Goal: Check status: Check status

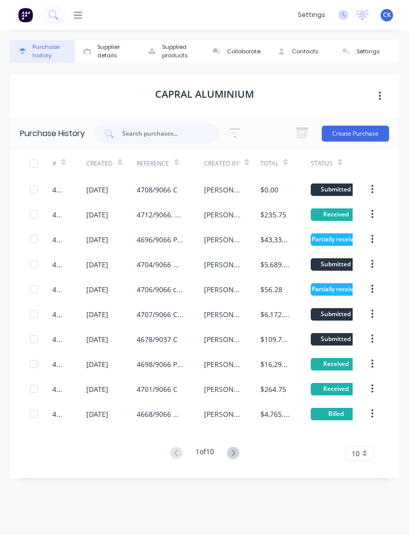
click at [54, 16] on icon at bounding box center [52, 14] width 8 height 8
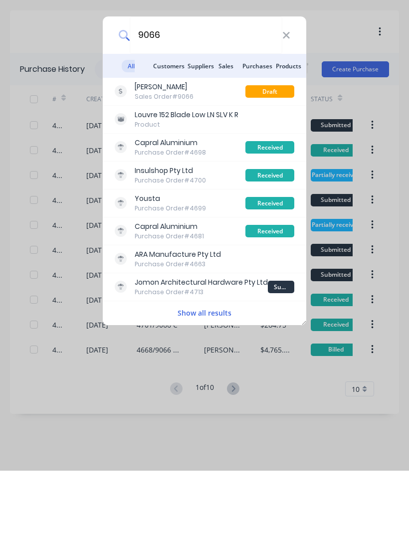
type input "9066"
click at [213, 371] on button "Show all results" at bounding box center [204, 376] width 60 height 11
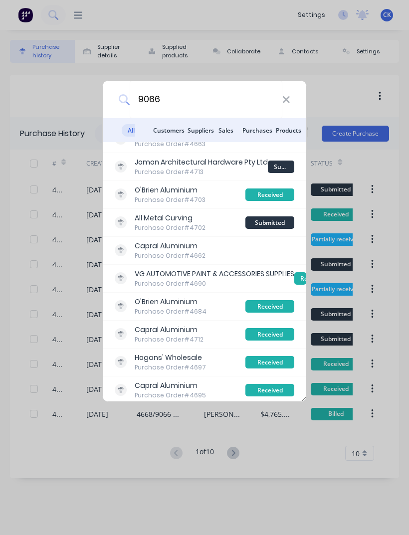
scroll to position [186, 0]
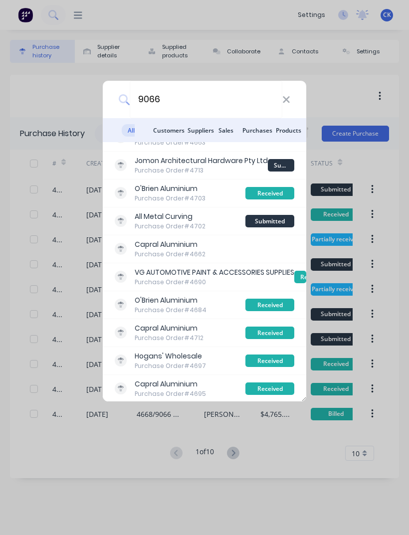
click at [322, 43] on div "9066 All results Customers Suppliers Sales Purchases Products [PERSON_NAME] Sal…" at bounding box center [204, 267] width 409 height 535
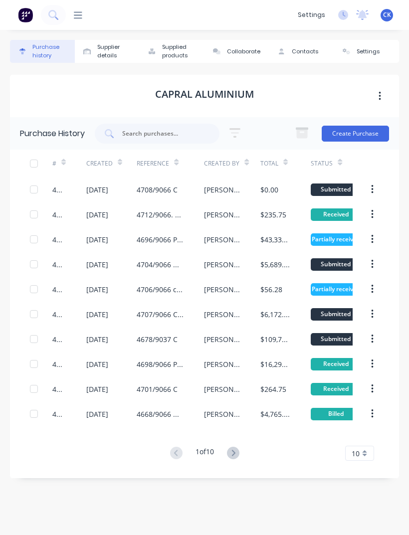
click at [120, 163] on icon at bounding box center [120, 164] width 4 height 3
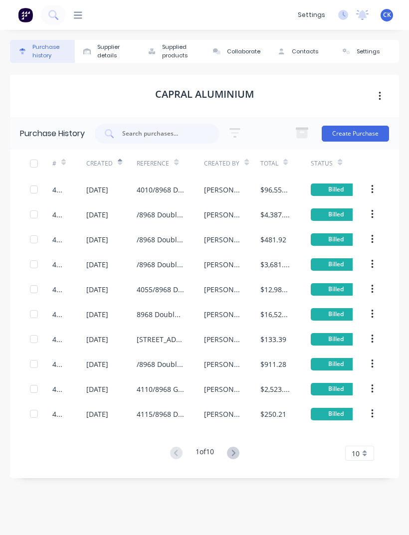
click at [113, 155] on div "Created" at bounding box center [104, 163] width 36 height 17
click at [114, 155] on div "Created" at bounding box center [104, 163] width 36 height 17
click at [95, 159] on div "Created" at bounding box center [99, 163] width 26 height 9
click at [105, 155] on div "Created" at bounding box center [104, 163] width 36 height 17
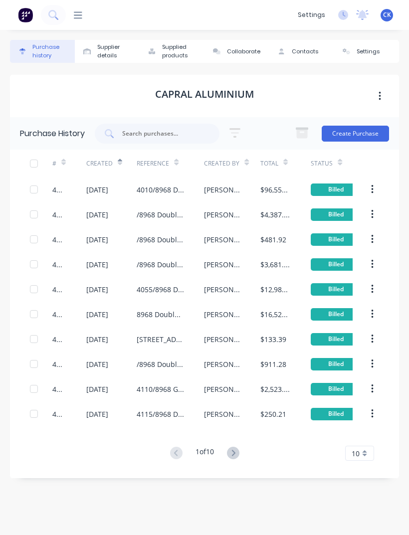
click at [99, 159] on div "Created" at bounding box center [99, 163] width 26 height 9
click at [57, 161] on div "#" at bounding box center [58, 163] width 13 height 17
click at [102, 166] on div "Created" at bounding box center [99, 163] width 26 height 9
click at [118, 162] on icon at bounding box center [120, 162] width 4 height 7
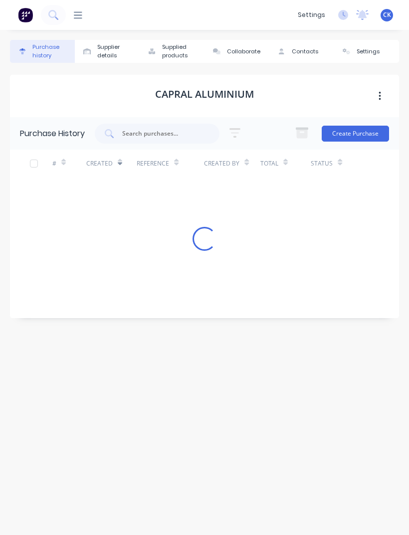
click at [119, 169] on div at bounding box center [120, 162] width 4 height 15
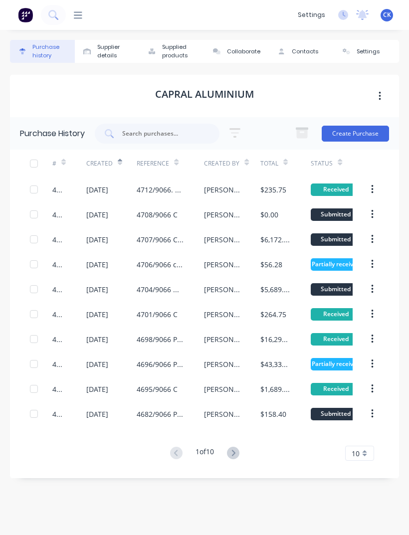
click at [177, 132] on input "text" at bounding box center [162, 134] width 83 height 10
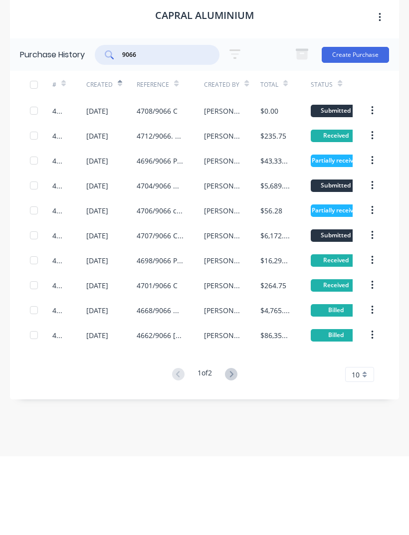
scroll to position [32, 0]
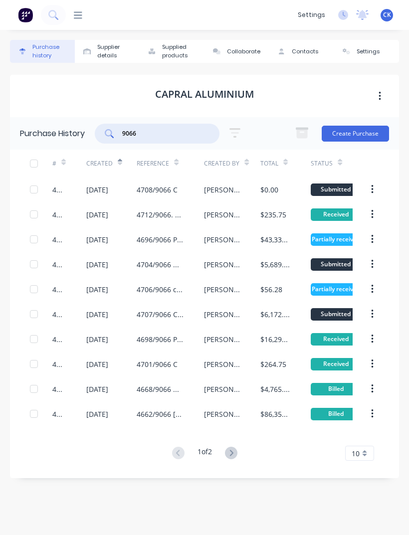
type input "9066"
click at [236, 447] on icon at bounding box center [231, 453] width 12 height 12
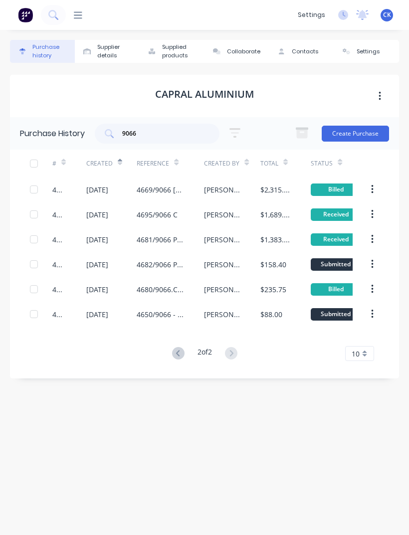
click at [176, 347] on icon at bounding box center [178, 353] width 12 height 12
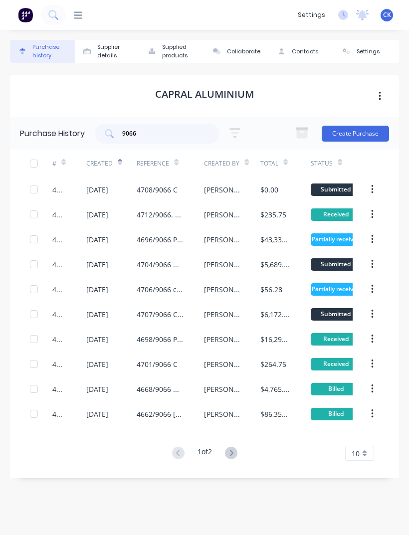
click at [236, 447] on icon at bounding box center [231, 453] width 12 height 12
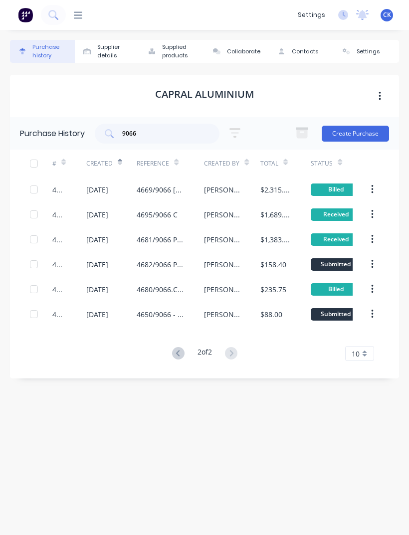
click at [173, 347] on icon at bounding box center [178, 353] width 12 height 12
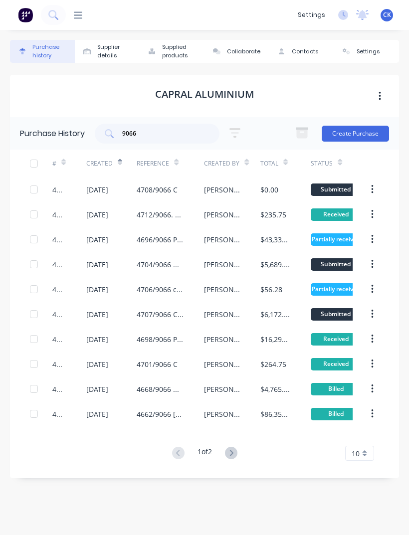
scroll to position [0, 0]
click at [31, 15] on img at bounding box center [25, 14] width 15 height 15
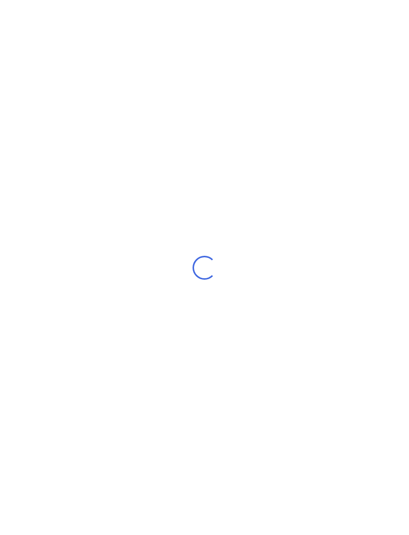
click at [31, 15] on div "Loading..." at bounding box center [204, 267] width 409 height 535
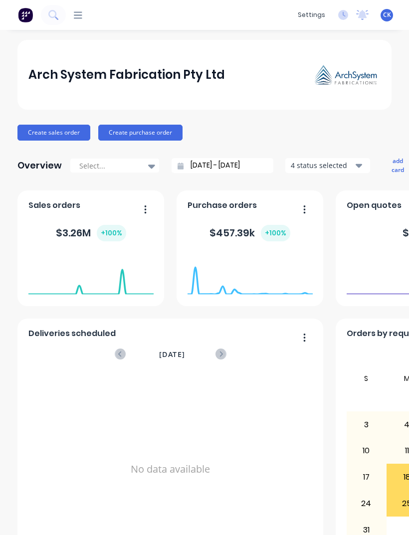
click at [82, 17] on icon at bounding box center [78, 14] width 8 height 9
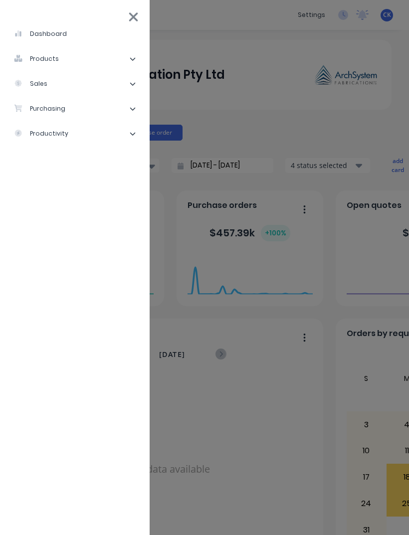
click at [79, 16] on ul "dashboard products Product Catalogue Materials sales Sales Orders Customers Pri…" at bounding box center [75, 271] width 150 height 511
click at [67, 103] on li "purchasing" at bounding box center [75, 108] width 134 height 25
click at [87, 109] on li "purchasing" at bounding box center [75, 108] width 134 height 25
click at [82, 109] on li "purchasing" at bounding box center [75, 108] width 134 height 25
click at [78, 134] on div "Purchase Orders" at bounding box center [56, 133] width 69 height 9
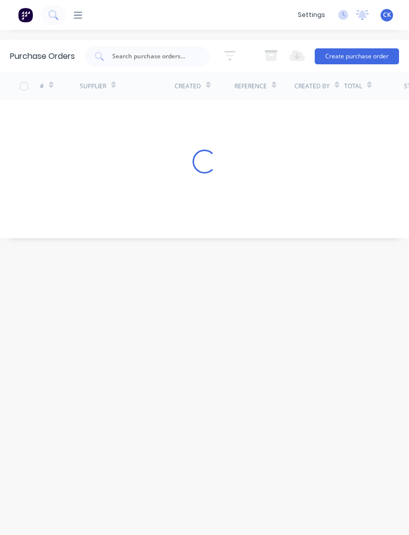
click at [149, 61] on input "text" at bounding box center [152, 56] width 83 height 10
type input "9066"
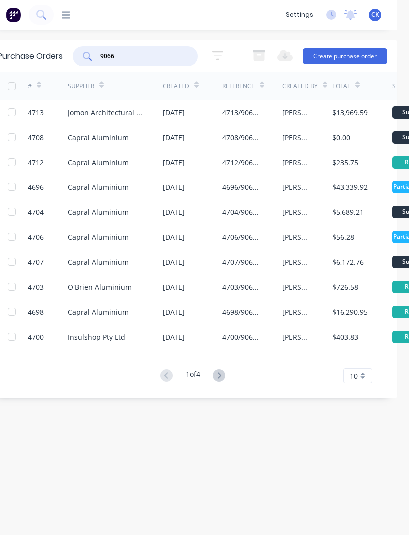
scroll to position [0, 10]
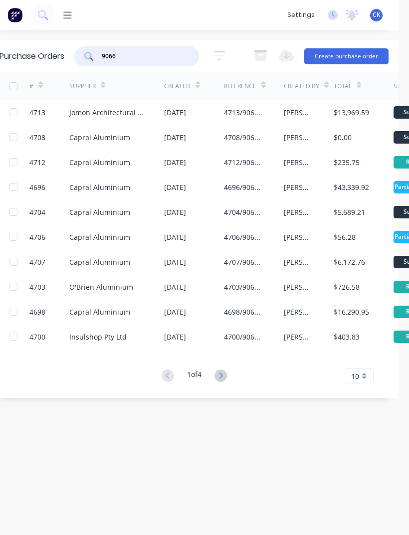
click at [246, 324] on div "4700/9066.C" at bounding box center [254, 336] width 60 height 25
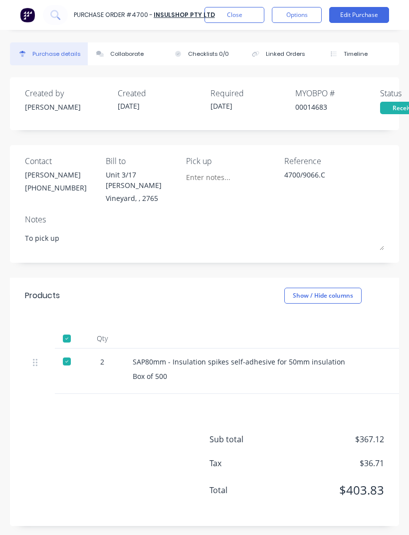
click at [229, 15] on button "Close" at bounding box center [234, 15] width 60 height 16
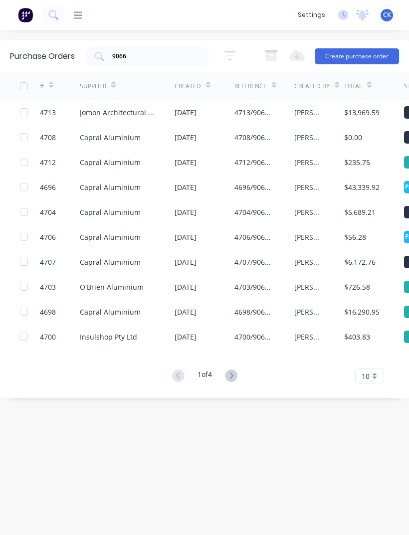
click at [127, 310] on div "Capral Aluminium" at bounding box center [110, 312] width 61 height 10
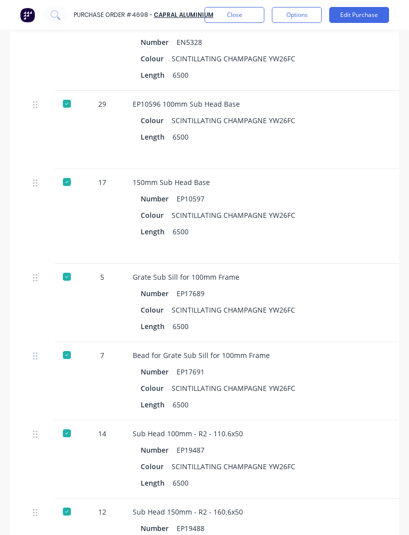
scroll to position [436, 0]
click at [240, 17] on button "Close" at bounding box center [234, 15] width 60 height 16
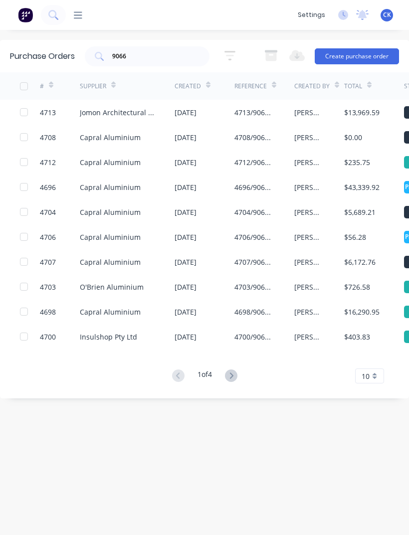
click at [237, 374] on icon at bounding box center [231, 375] width 12 height 12
click at [185, 212] on div "[DATE]" at bounding box center [185, 212] width 22 height 10
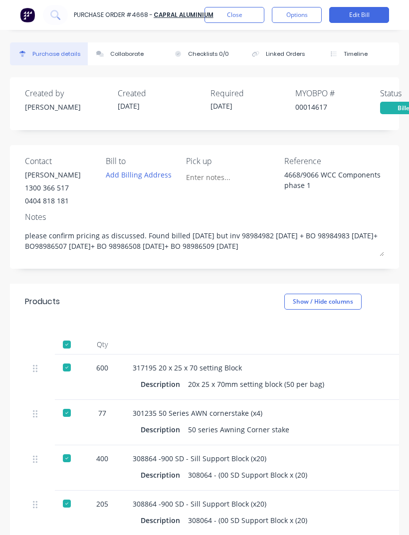
type textarea "x"
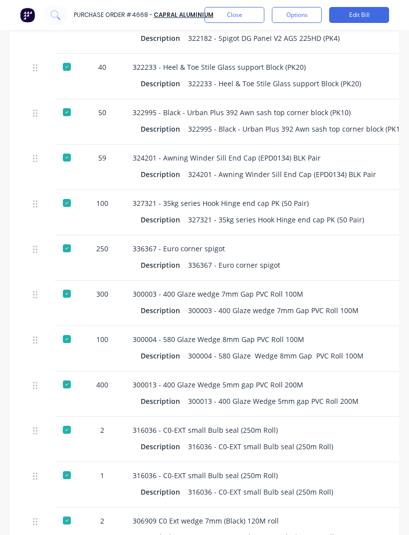
scroll to position [732, 0]
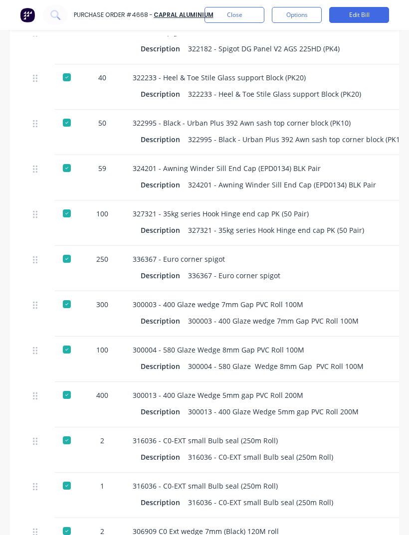
click at [373, 364] on div "Description 300004 - 580 Glaze Wedge 8mm Gap PVC Roll 100M" at bounding box center [349, 366] width 417 height 14
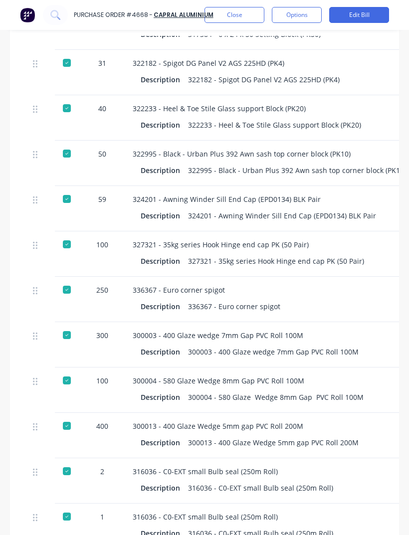
scroll to position [0, 0]
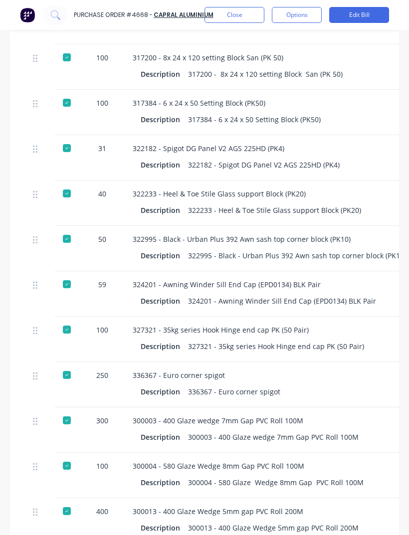
click at [378, 364] on div "336367 - Euro corner spigot Description 336367 - Euro corner spigot" at bounding box center [349, 384] width 449 height 45
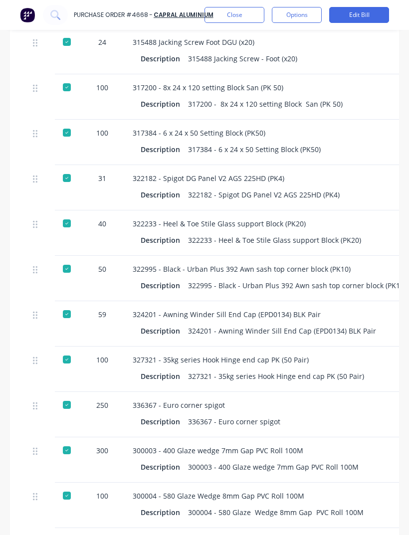
click at [379, 365] on div "327321 - 35kg series Hook Hinge end cap PK (50 Pair) Description 327321 - 35kg …" at bounding box center [349, 368] width 449 height 45
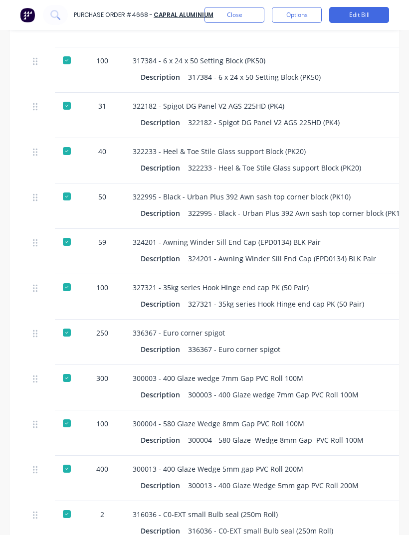
scroll to position [659, 0]
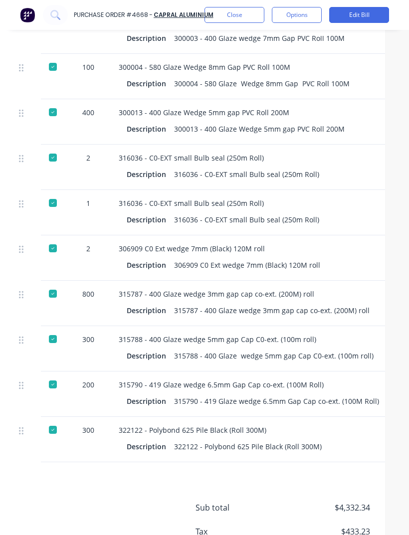
click at [133, 366] on div "315788 - 400 Glaze wedge 5mm gap Cap C0-ext. (100m roll) Description 315788 - 4…" at bounding box center [335, 348] width 449 height 45
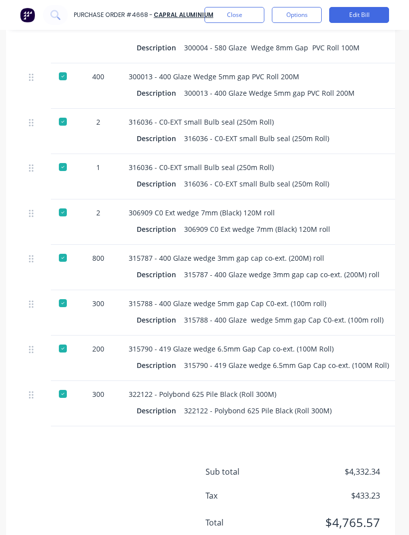
scroll to position [1050, 3]
